Goal: Transaction & Acquisition: Purchase product/service

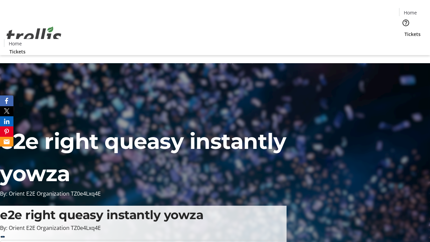
click at [405, 31] on span "Tickets" at bounding box center [413, 34] width 16 height 7
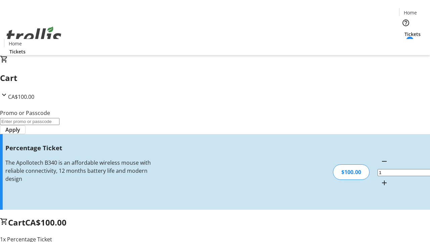
type input "FOO"
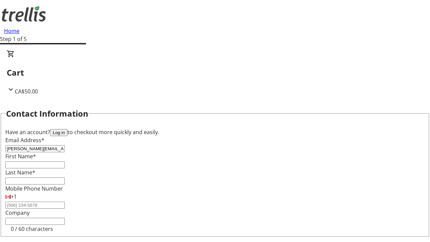
type input "[PERSON_NAME][EMAIL_ADDRESS][DOMAIN_NAME]"
type input "[PERSON_NAME]"
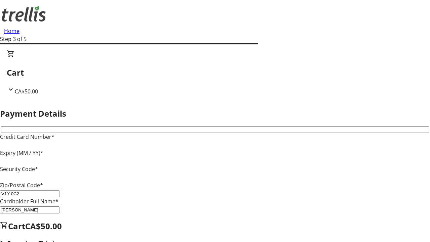
type input "V1Y 0C2"
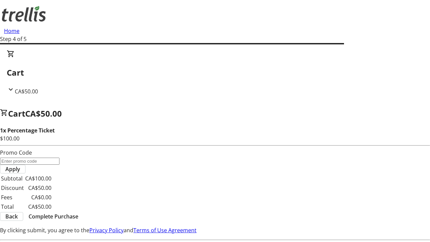
click at [78, 212] on span "Complete Purchase" at bounding box center [54, 216] width 50 height 8
